Goal: Transaction & Acquisition: Purchase product/service

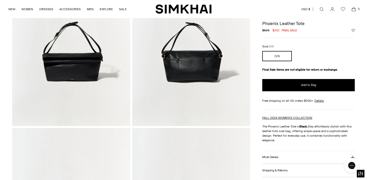
scroll to position [66, 0]
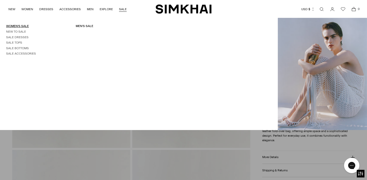
click at [21, 27] on link "Women's Sale" at bounding box center [17, 26] width 23 height 4
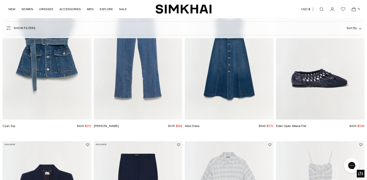
scroll to position [186, 0]
